Goal: Transaction & Acquisition: Book appointment/travel/reservation

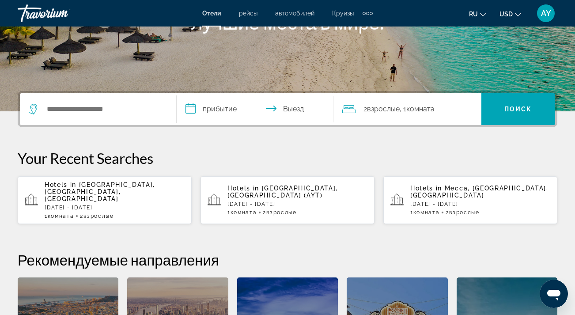
scroll to position [166, 0]
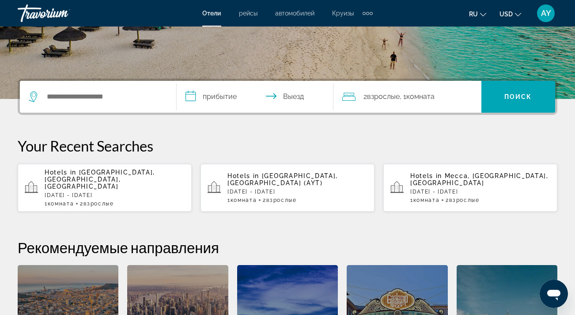
click at [265, 189] on p "[DATE] - [DATE]" at bounding box center [297, 192] width 140 height 6
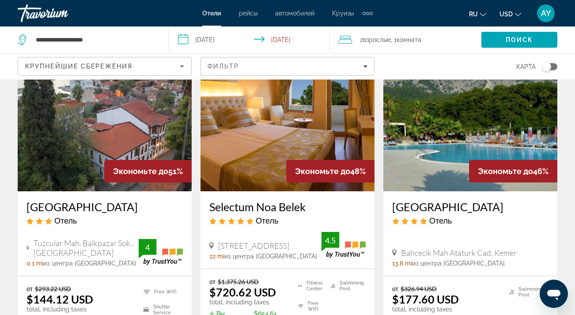
scroll to position [746, 0]
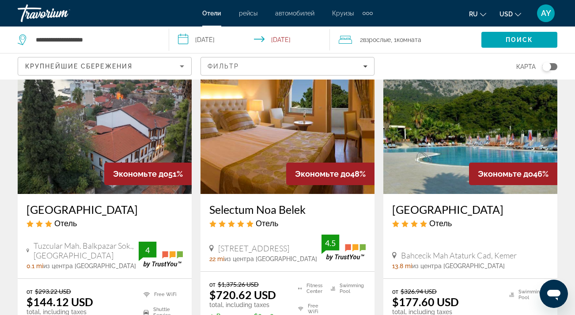
click at [491, 137] on img "Main content" at bounding box center [470, 123] width 174 height 141
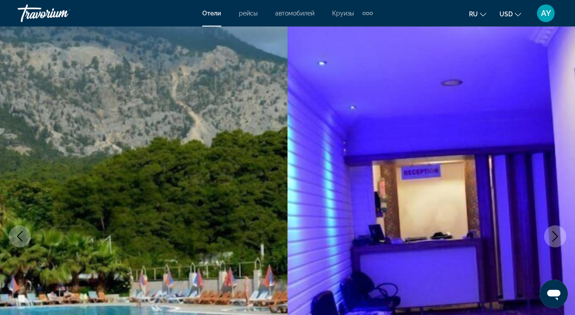
click at [560, 235] on icon "Next image" at bounding box center [555, 236] width 11 height 11
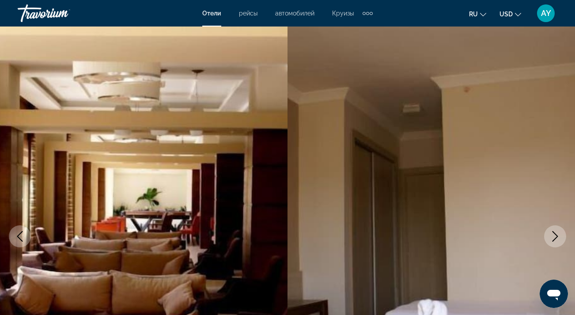
click at [558, 237] on icon "Next image" at bounding box center [555, 236] width 11 height 11
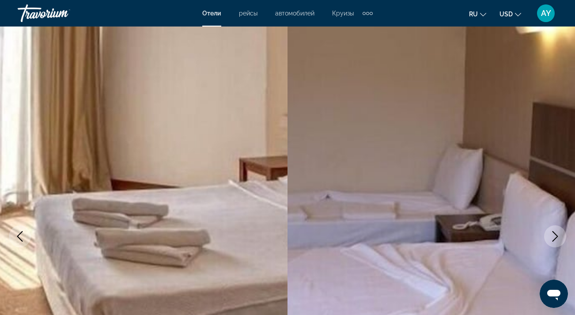
click at [558, 238] on icon "Next image" at bounding box center [555, 236] width 11 height 11
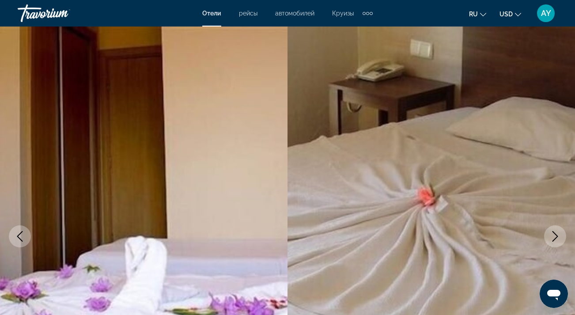
click at [558, 238] on icon "Next image" at bounding box center [555, 236] width 11 height 11
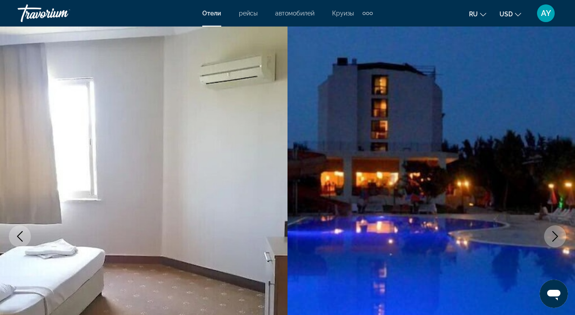
click at [558, 239] on icon "Next image" at bounding box center [555, 236] width 11 height 11
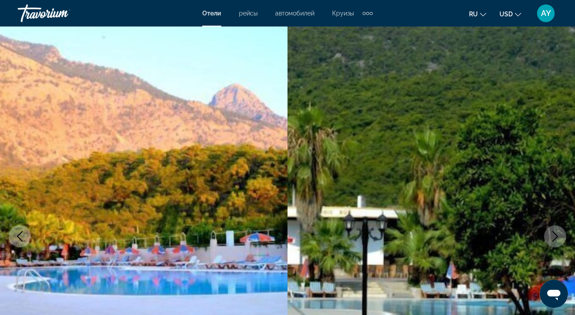
click at [558, 239] on icon "Next image" at bounding box center [555, 236] width 11 height 11
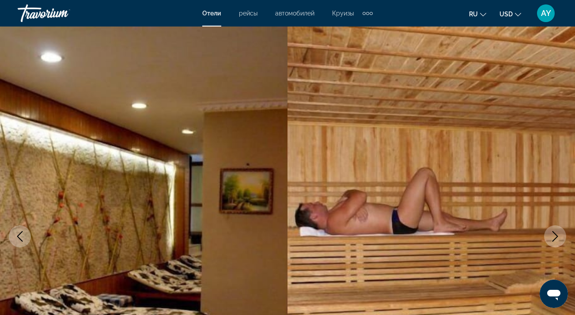
click at [558, 239] on icon "Next image" at bounding box center [555, 236] width 11 height 11
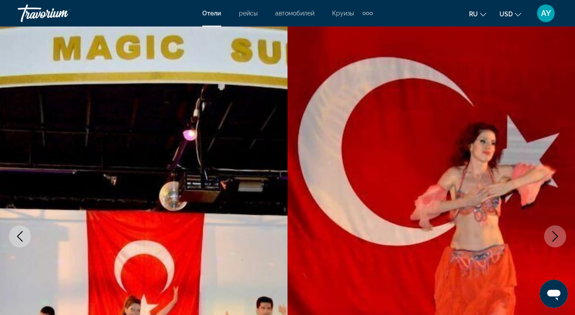
click at [558, 239] on icon "Next image" at bounding box center [555, 236] width 11 height 11
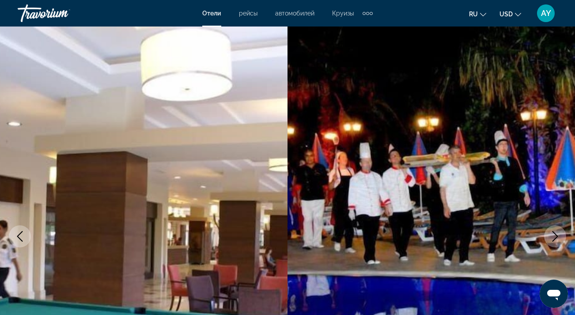
click at [557, 239] on icon "Next image" at bounding box center [555, 236] width 11 height 11
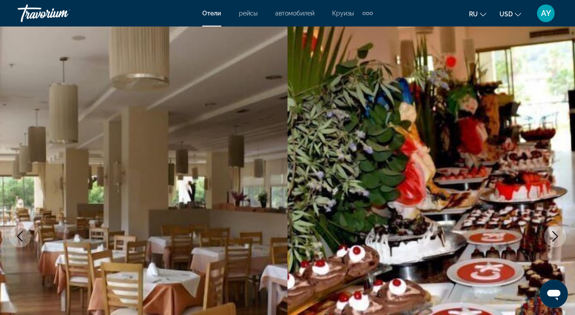
click at [557, 239] on icon "Next image" at bounding box center [555, 236] width 11 height 11
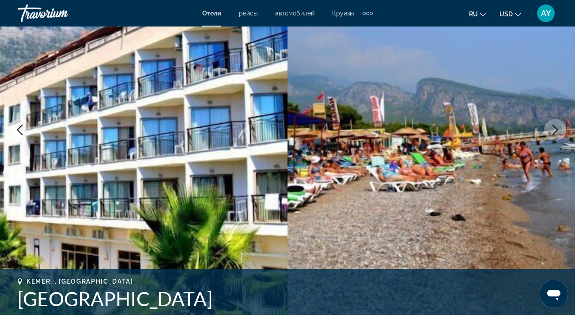
scroll to position [107, 0]
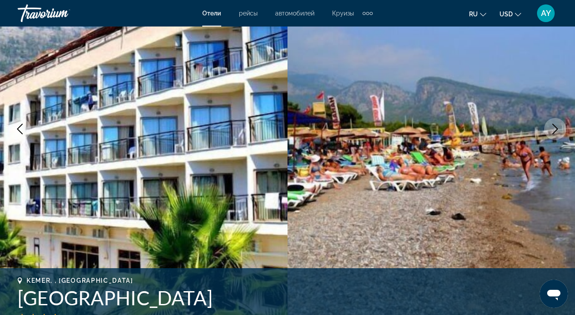
click at [556, 125] on icon "Next image" at bounding box center [555, 129] width 11 height 11
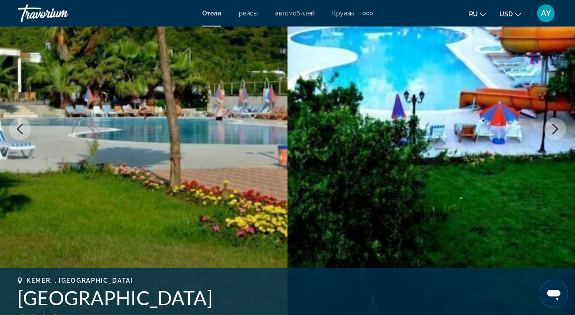
click at [556, 125] on icon "Next image" at bounding box center [555, 129] width 11 height 11
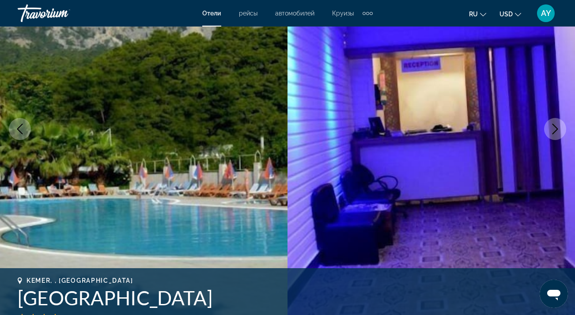
click at [556, 125] on icon "Next image" at bounding box center [555, 129] width 11 height 11
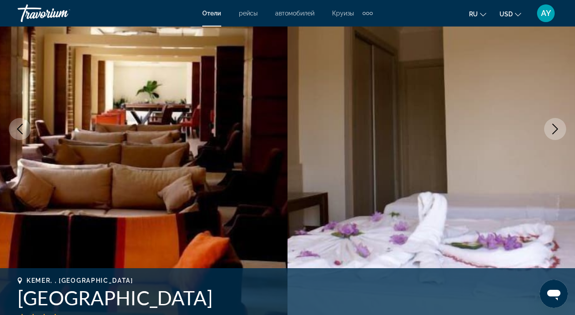
click at [555, 125] on icon "Next image" at bounding box center [555, 129] width 11 height 11
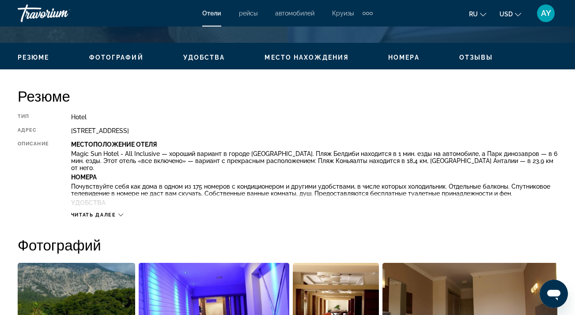
scroll to position [404, 0]
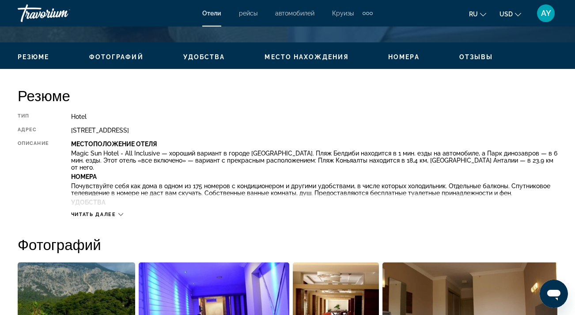
click at [118, 212] on div "Читать далее" at bounding box center [97, 215] width 52 height 6
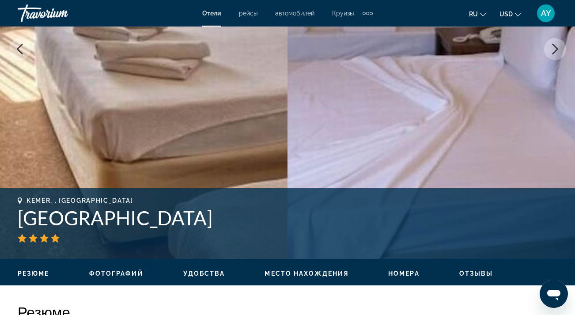
scroll to position [187, 0]
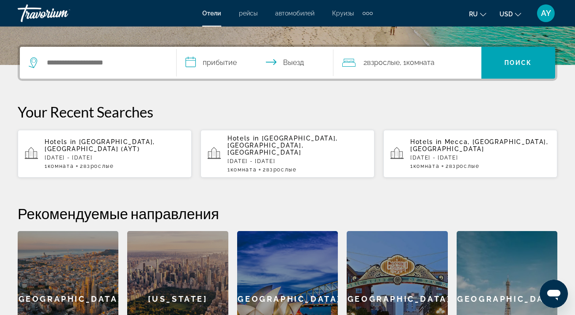
scroll to position [194, 0]
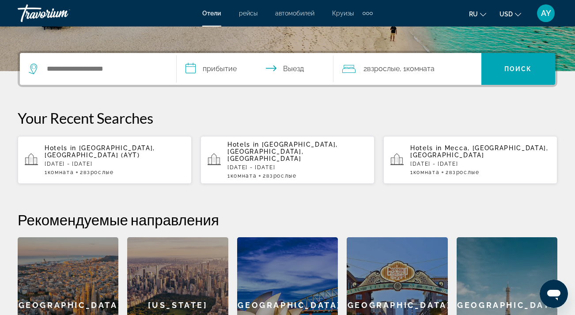
click at [269, 164] on p "[DATE] - [DATE]" at bounding box center [297, 167] width 140 height 6
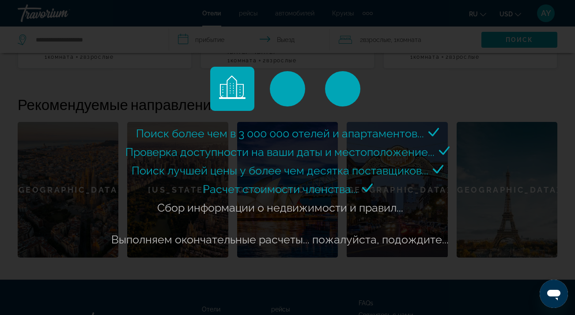
scroll to position [311, 0]
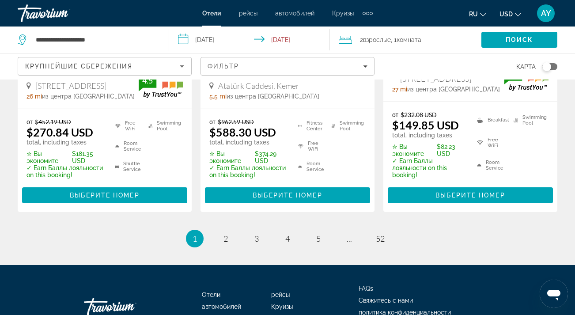
scroll to position [1321, 0]
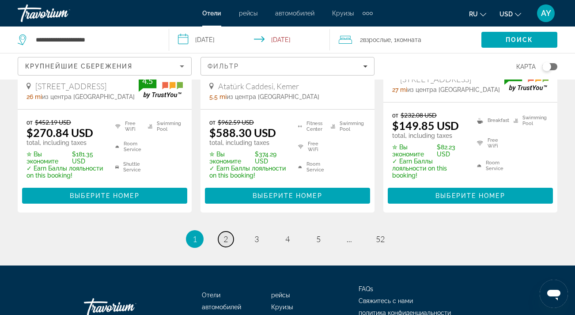
click at [228, 231] on link "page 2" at bounding box center [225, 238] width 15 height 15
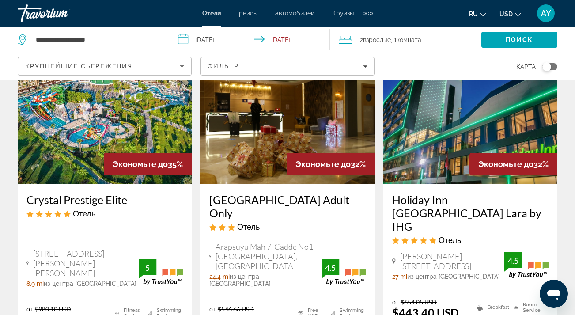
scroll to position [68, 0]
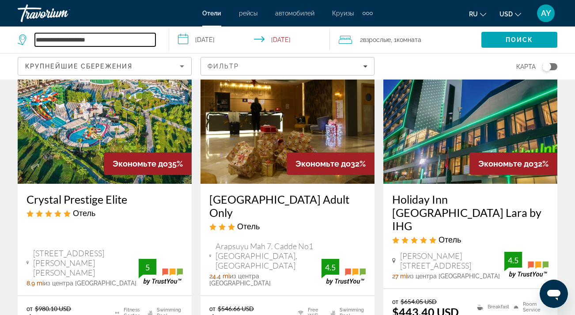
click at [88, 35] on input "**********" at bounding box center [95, 39] width 121 height 13
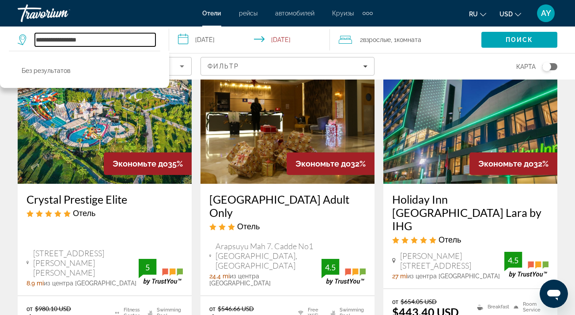
click at [95, 40] on input "**********" at bounding box center [95, 39] width 121 height 13
type input "*"
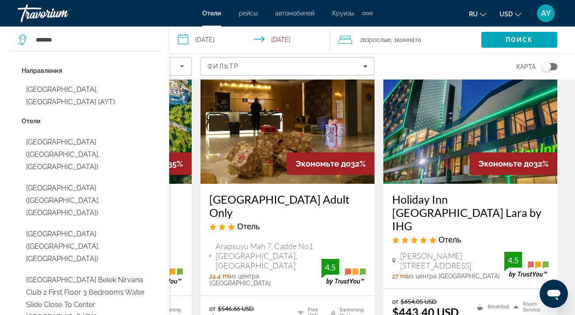
drag, startPoint x: 95, startPoint y: 40, endPoint x: 71, endPoint y: 93, distance: 58.9
click at [71, 94] on button "[GEOGRAPHIC_DATA], [GEOGRAPHIC_DATA] (AYT)" at bounding box center [91, 95] width 139 height 29
type input "**********"
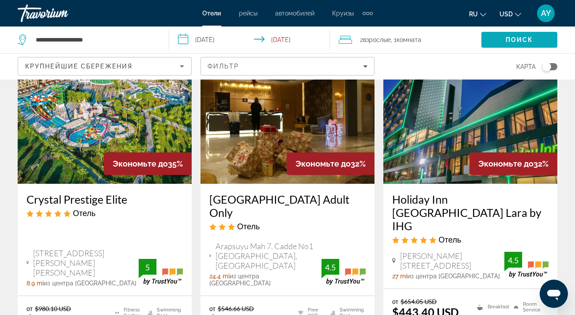
click at [506, 34] on span "Search" at bounding box center [519, 39] width 76 height 21
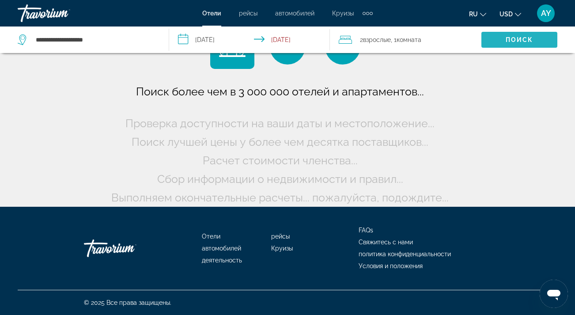
scroll to position [42, 0]
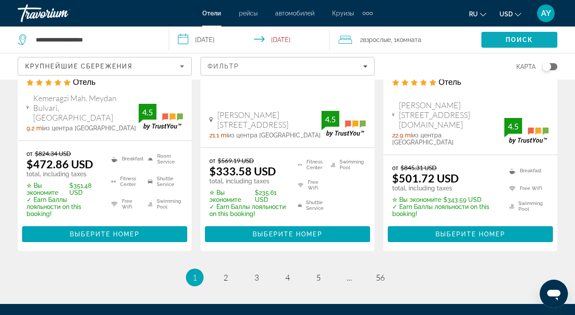
scroll to position [1270, 0]
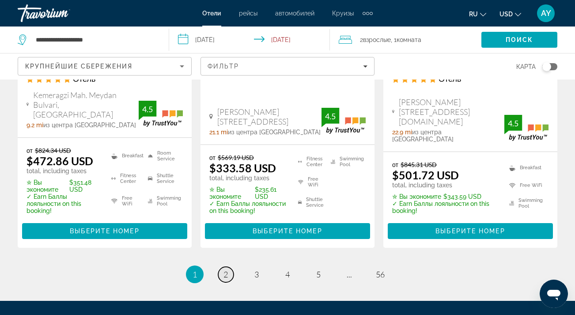
click at [227, 269] on span "2" at bounding box center [225, 274] width 4 height 10
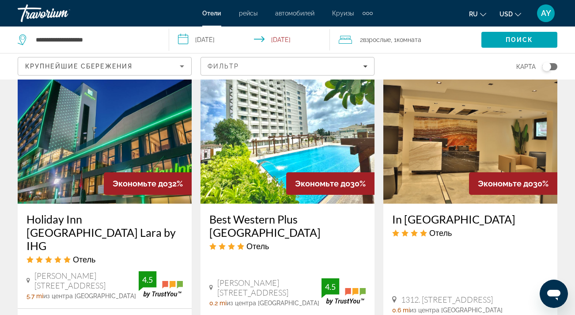
scroll to position [1306, 0]
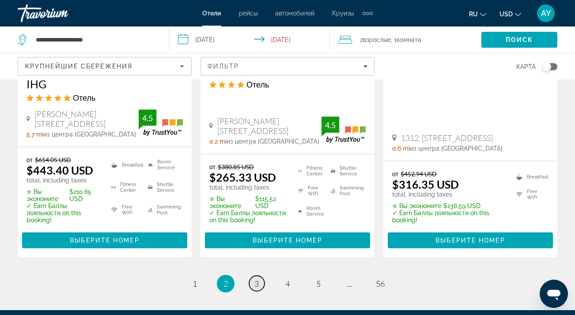
click at [256, 279] on span "3" at bounding box center [256, 284] width 4 height 10
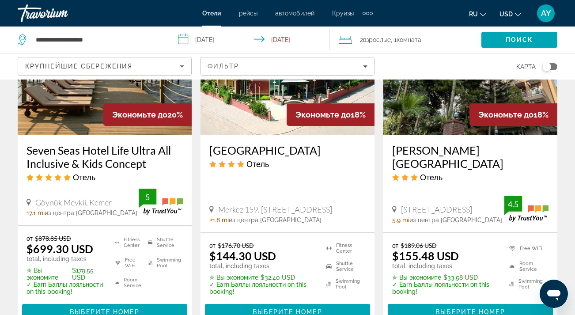
scroll to position [1210, 0]
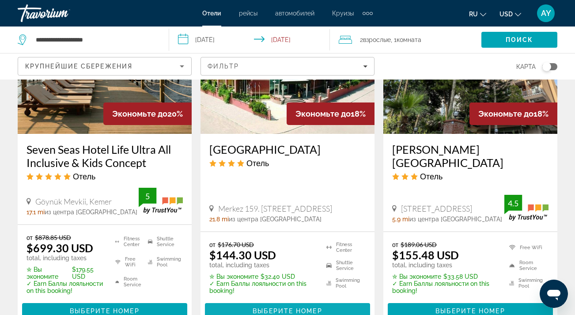
click at [256, 307] on span "Выберите номер" at bounding box center [287, 310] width 69 height 7
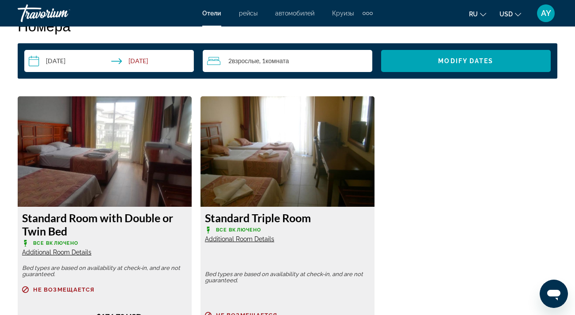
scroll to position [1296, 0]
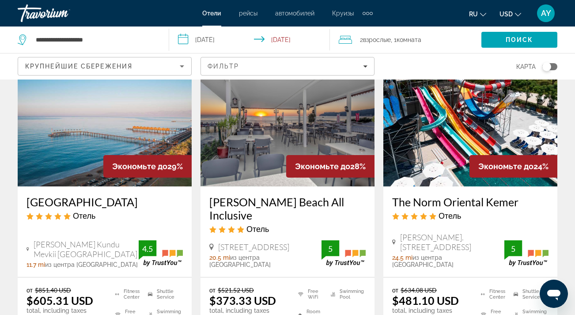
scroll to position [62, 0]
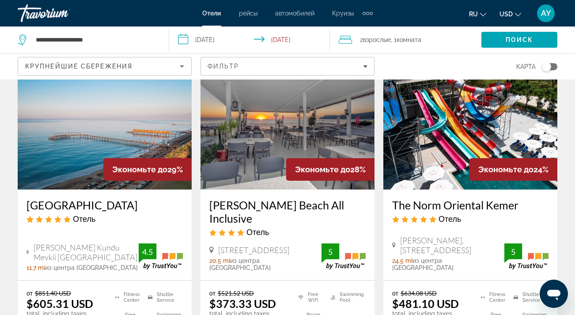
click at [298, 115] on img "Main content" at bounding box center [287, 118] width 174 height 141
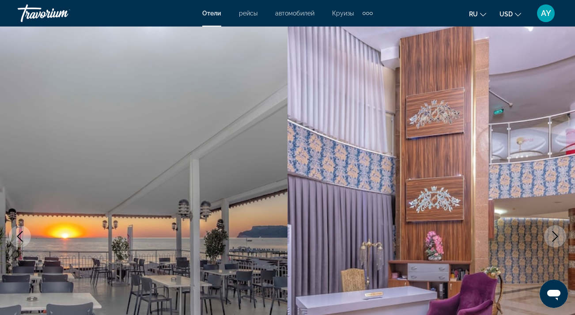
click at [558, 236] on icon "Next image" at bounding box center [555, 236] width 6 height 11
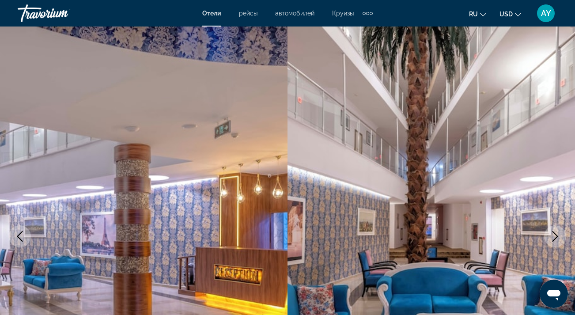
click at [558, 236] on icon "Next image" at bounding box center [555, 236] width 6 height 11
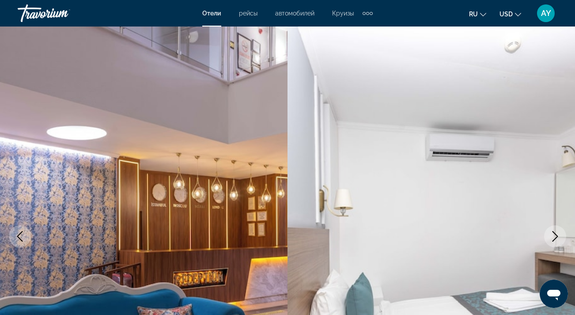
click at [558, 236] on icon "Next image" at bounding box center [555, 236] width 6 height 11
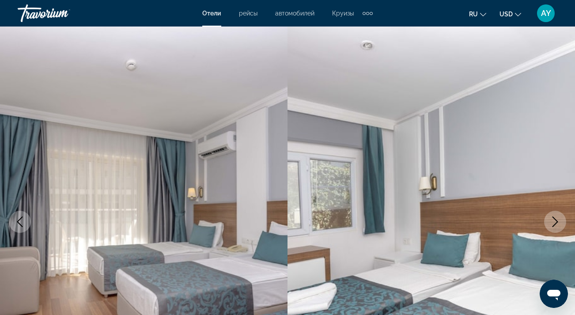
scroll to position [74, 0]
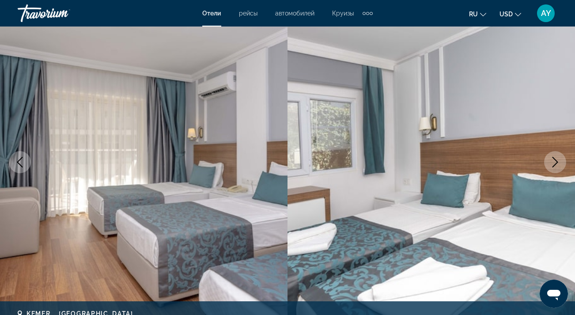
click at [559, 161] on icon "Next image" at bounding box center [555, 162] width 11 height 11
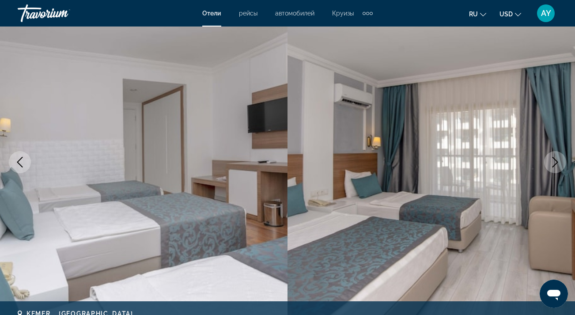
click at [559, 160] on icon "Next image" at bounding box center [555, 162] width 11 height 11
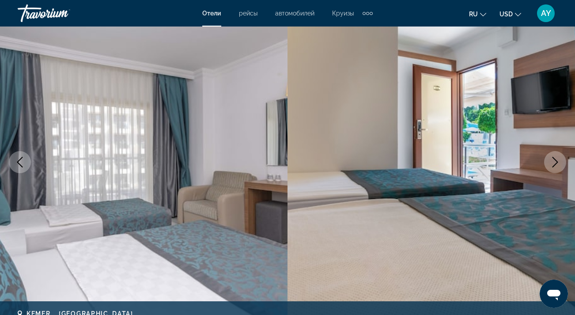
click at [559, 159] on icon "Next image" at bounding box center [555, 162] width 11 height 11
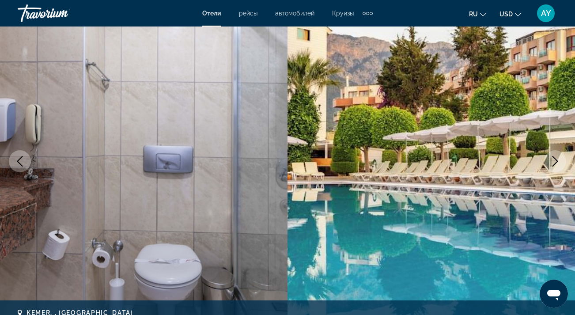
scroll to position [74, 0]
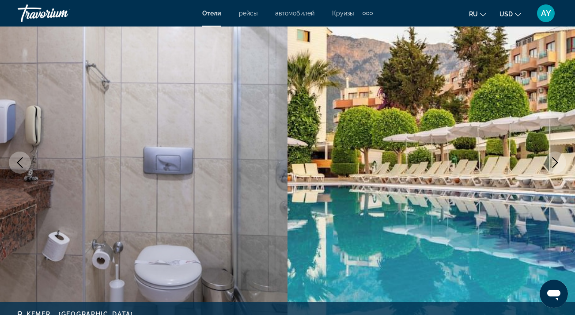
click at [557, 158] on icon "Next image" at bounding box center [555, 162] width 11 height 11
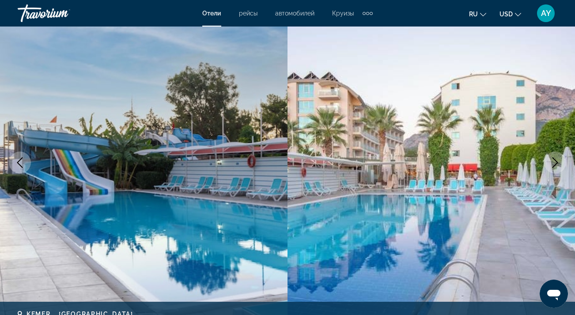
click at [557, 158] on icon "Next image" at bounding box center [555, 162] width 11 height 11
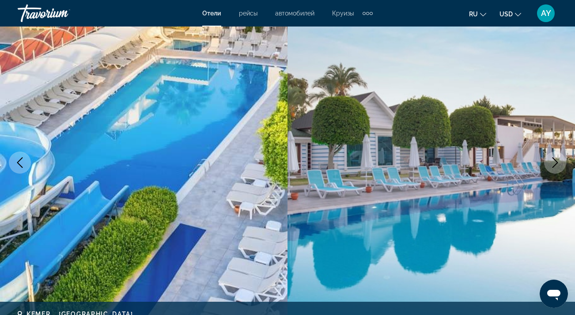
click at [557, 158] on icon "Next image" at bounding box center [555, 162] width 11 height 11
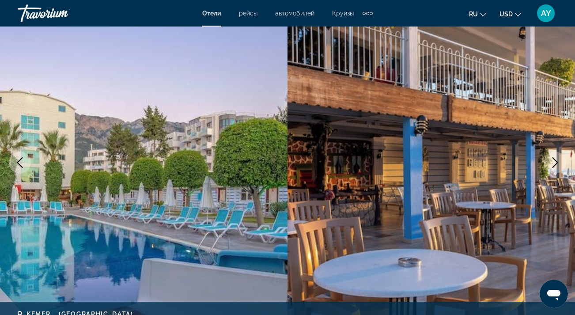
click at [557, 158] on icon "Next image" at bounding box center [555, 162] width 11 height 11
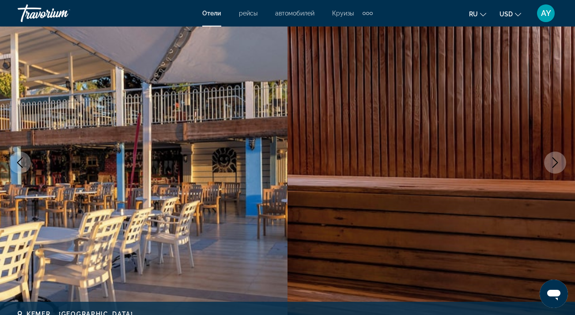
click at [557, 158] on icon "Next image" at bounding box center [555, 162] width 11 height 11
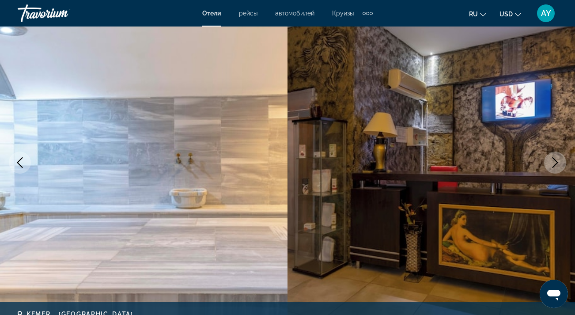
click at [557, 158] on icon "Next image" at bounding box center [555, 162] width 11 height 11
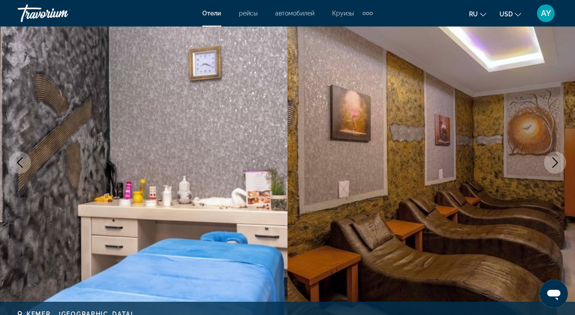
click at [557, 158] on icon "Next image" at bounding box center [555, 162] width 11 height 11
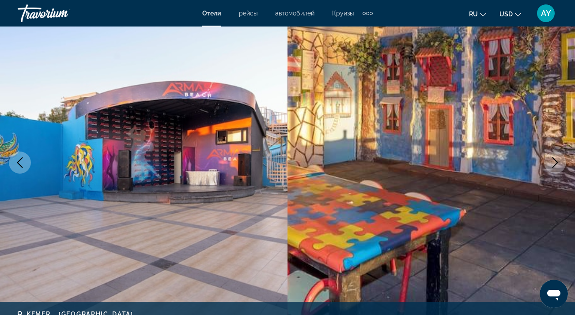
click at [557, 158] on icon "Next image" at bounding box center [555, 162] width 11 height 11
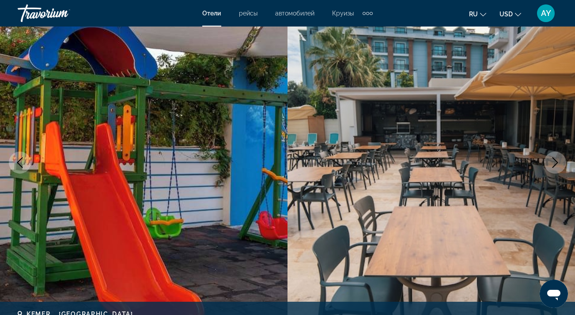
click at [557, 159] on icon "Next image" at bounding box center [555, 162] width 11 height 11
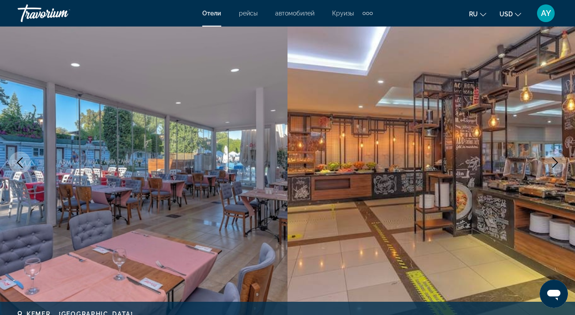
click at [557, 159] on icon "Next image" at bounding box center [555, 162] width 11 height 11
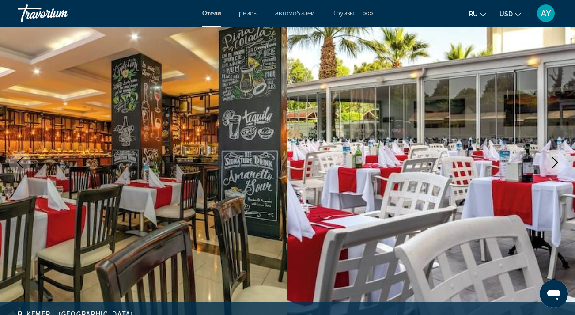
click at [557, 159] on icon "Next image" at bounding box center [555, 162] width 11 height 11
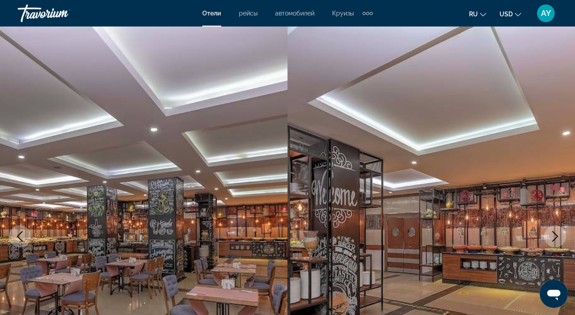
scroll to position [0, 0]
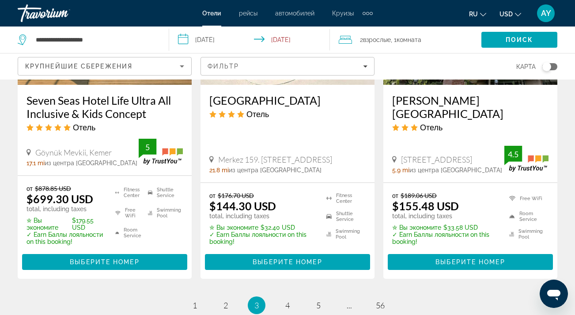
scroll to position [1262, 0]
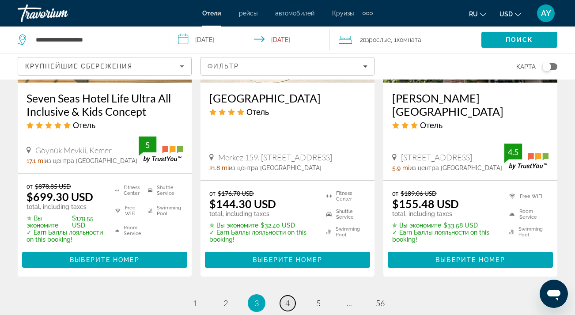
click at [289, 298] on span "4" at bounding box center [287, 303] width 4 height 10
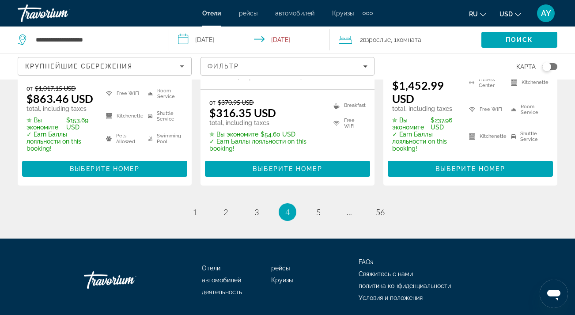
scroll to position [1401, 0]
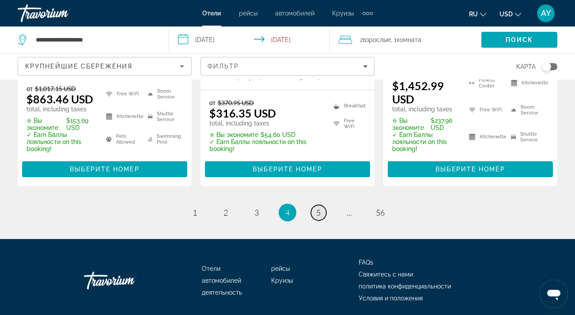
click at [321, 205] on link "page 5" at bounding box center [318, 212] width 15 height 15
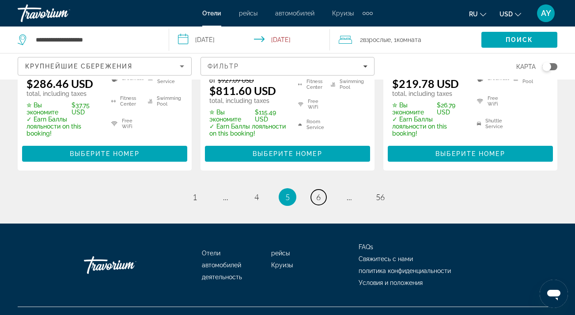
scroll to position [1368, 0]
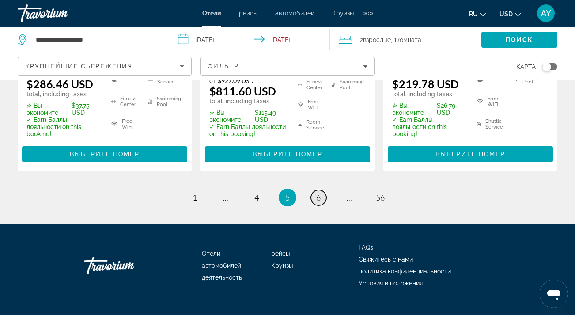
click at [317, 193] on span "6" at bounding box center [318, 198] width 4 height 10
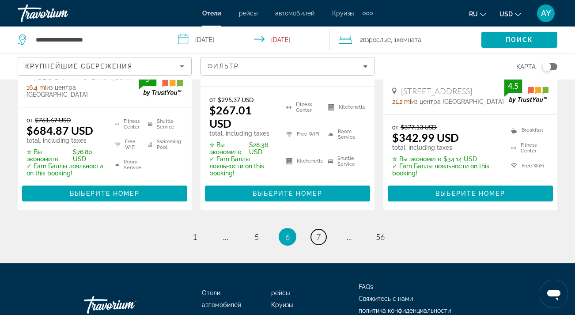
scroll to position [1333, 0]
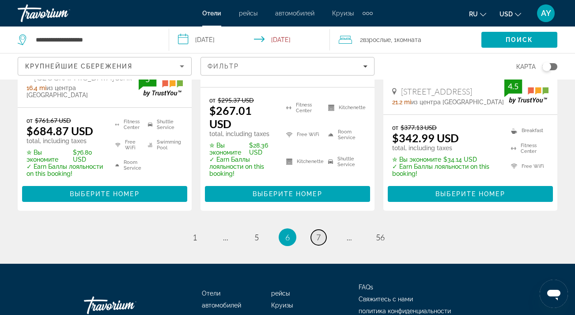
click at [320, 232] on span "7" at bounding box center [318, 237] width 4 height 10
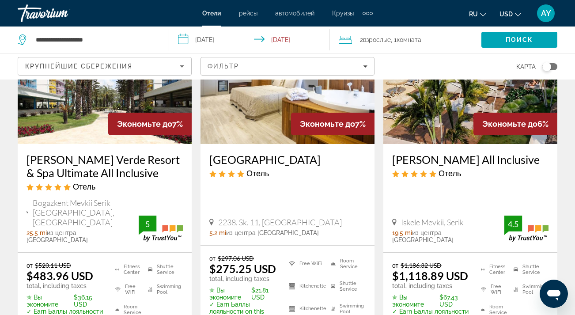
scroll to position [821, 0]
